Goal: Check status: Check status

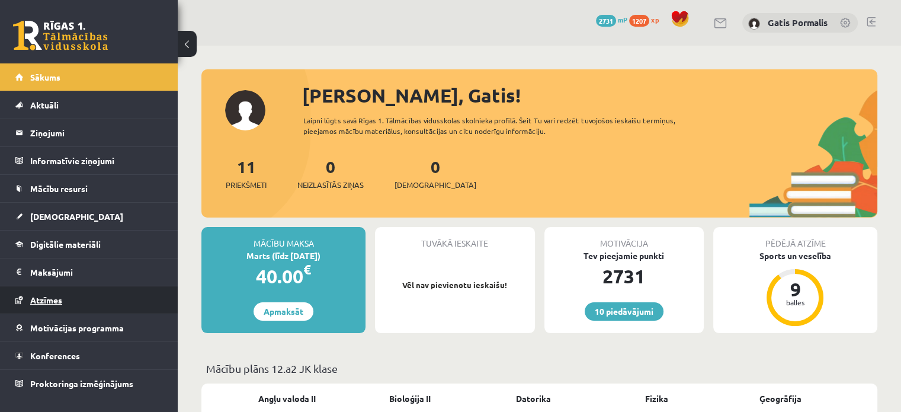
click at [40, 310] on link "Atzīmes" at bounding box center [88, 299] width 147 height 27
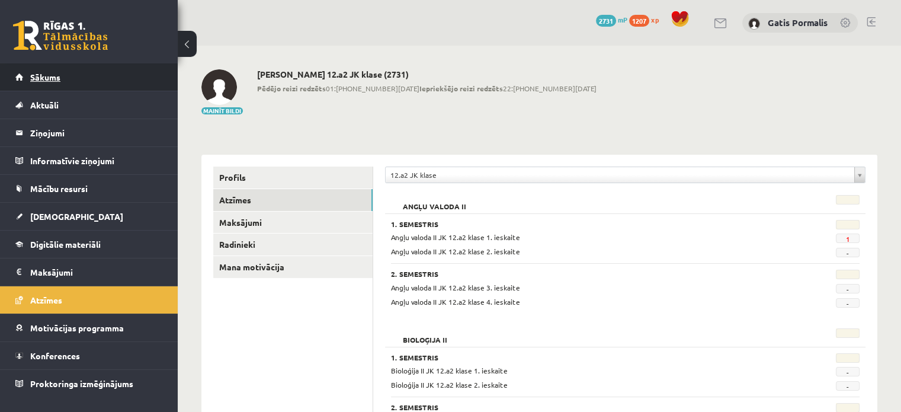
click at [77, 72] on link "Sākums" at bounding box center [88, 76] width 147 height 27
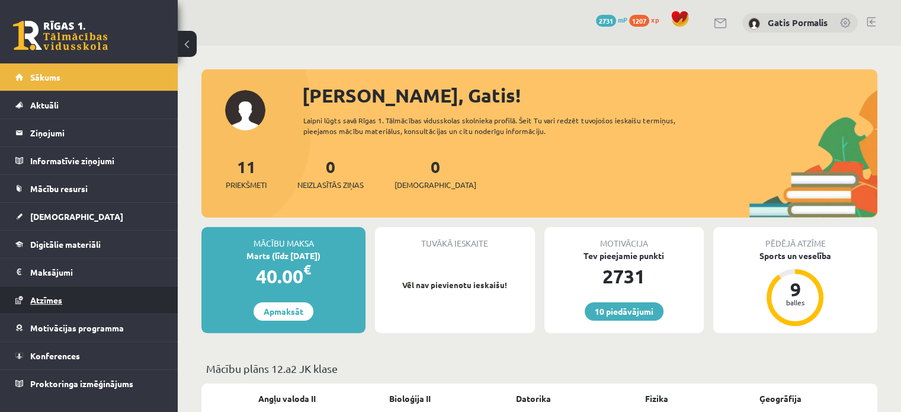
click at [47, 302] on span "Atzīmes" at bounding box center [46, 299] width 32 height 11
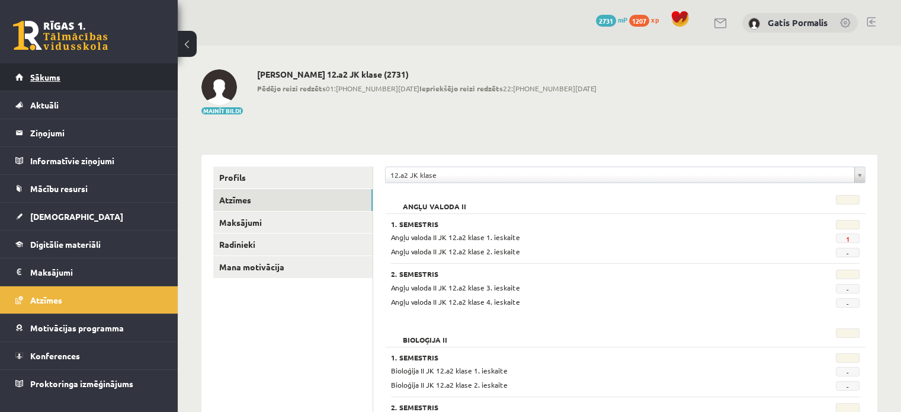
click at [49, 75] on span "Sākums" at bounding box center [45, 77] width 30 height 11
